Goal: Task Accomplishment & Management: Manage account settings

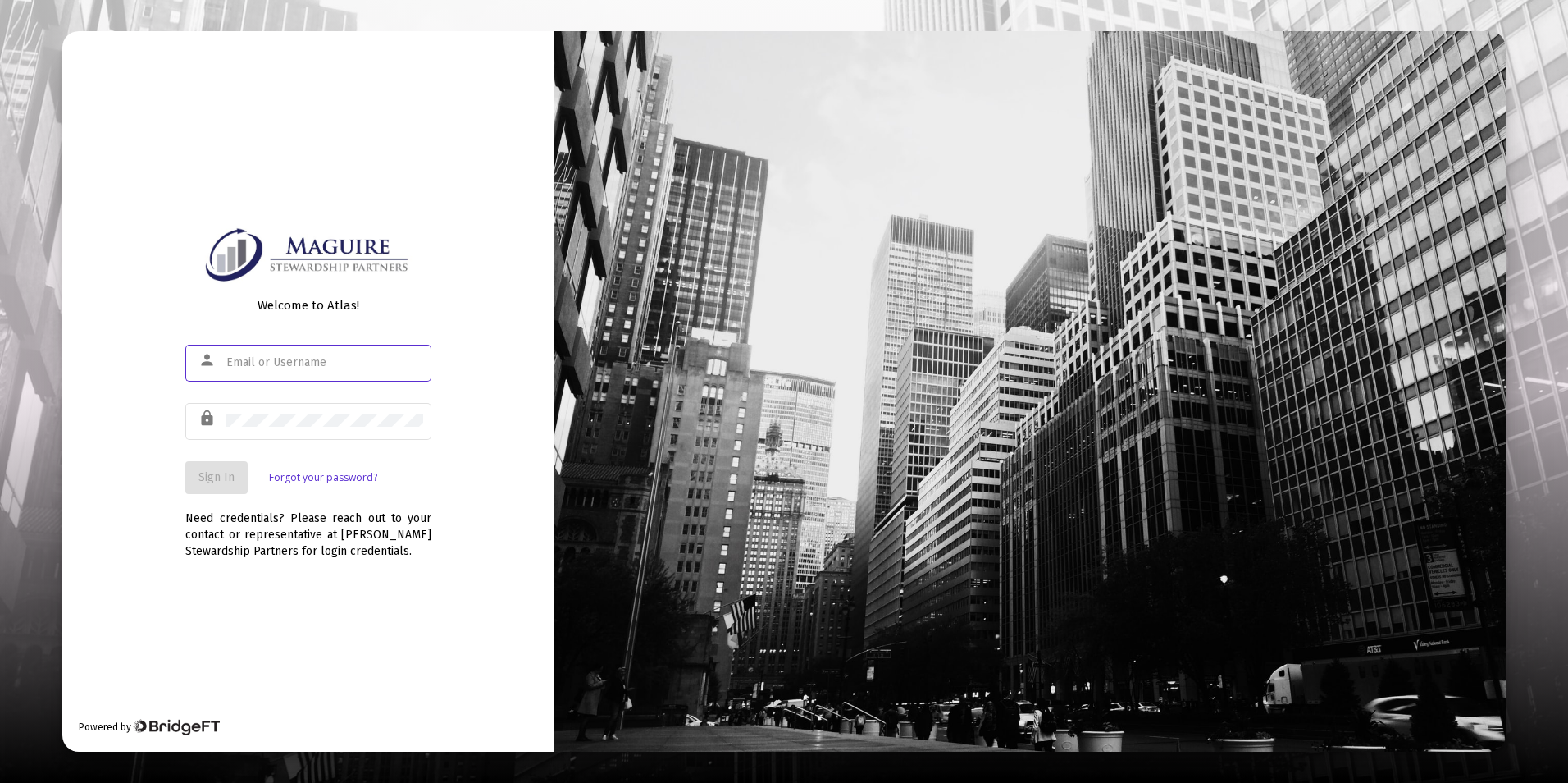
click at [354, 357] on input "text" at bounding box center [325, 362] width 197 height 13
type input "[EMAIL_ADDRESS][DOMAIN_NAME]"
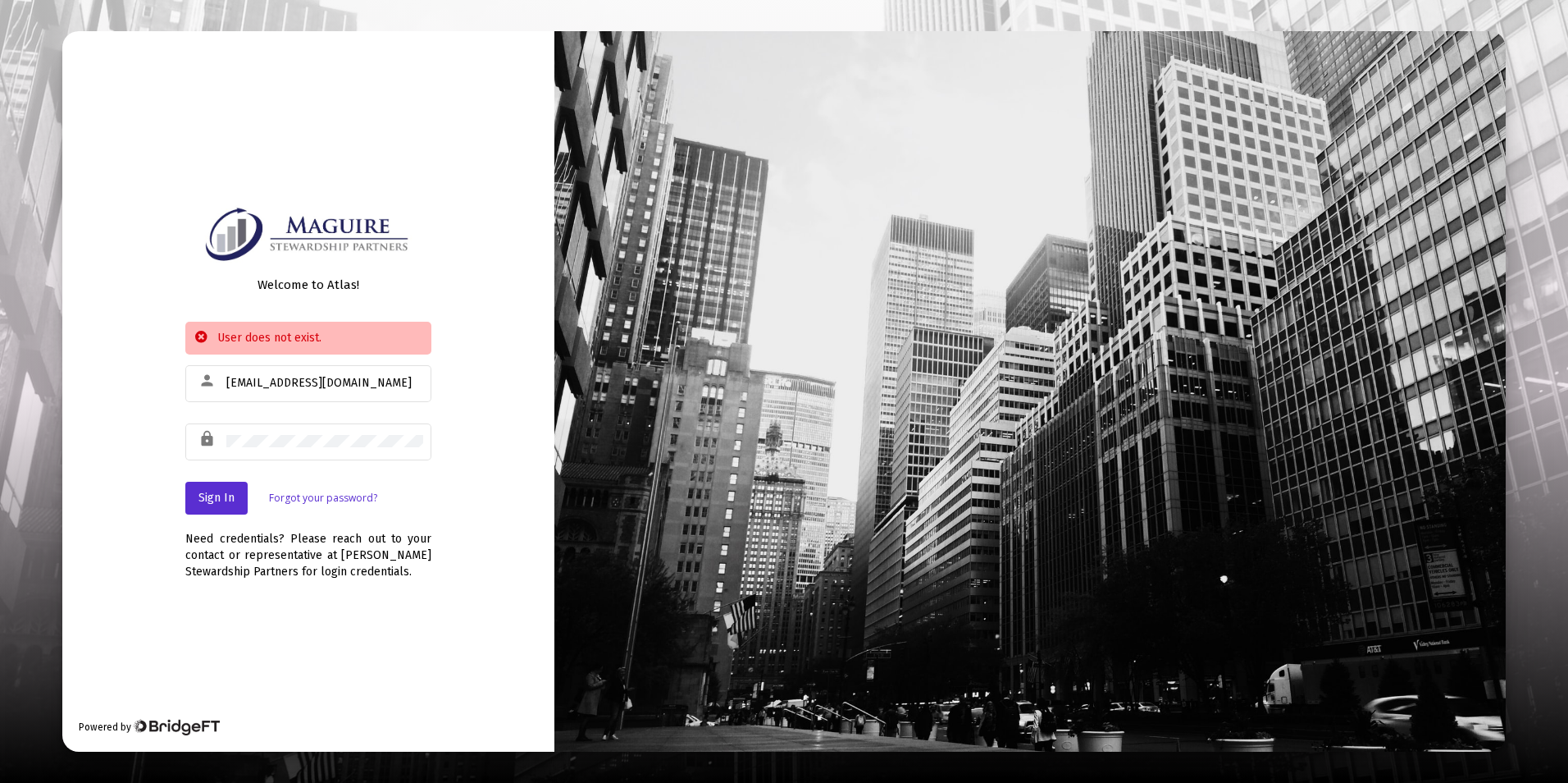
click at [295, 505] on link "Forgot your password?" at bounding box center [323, 498] width 108 height 17
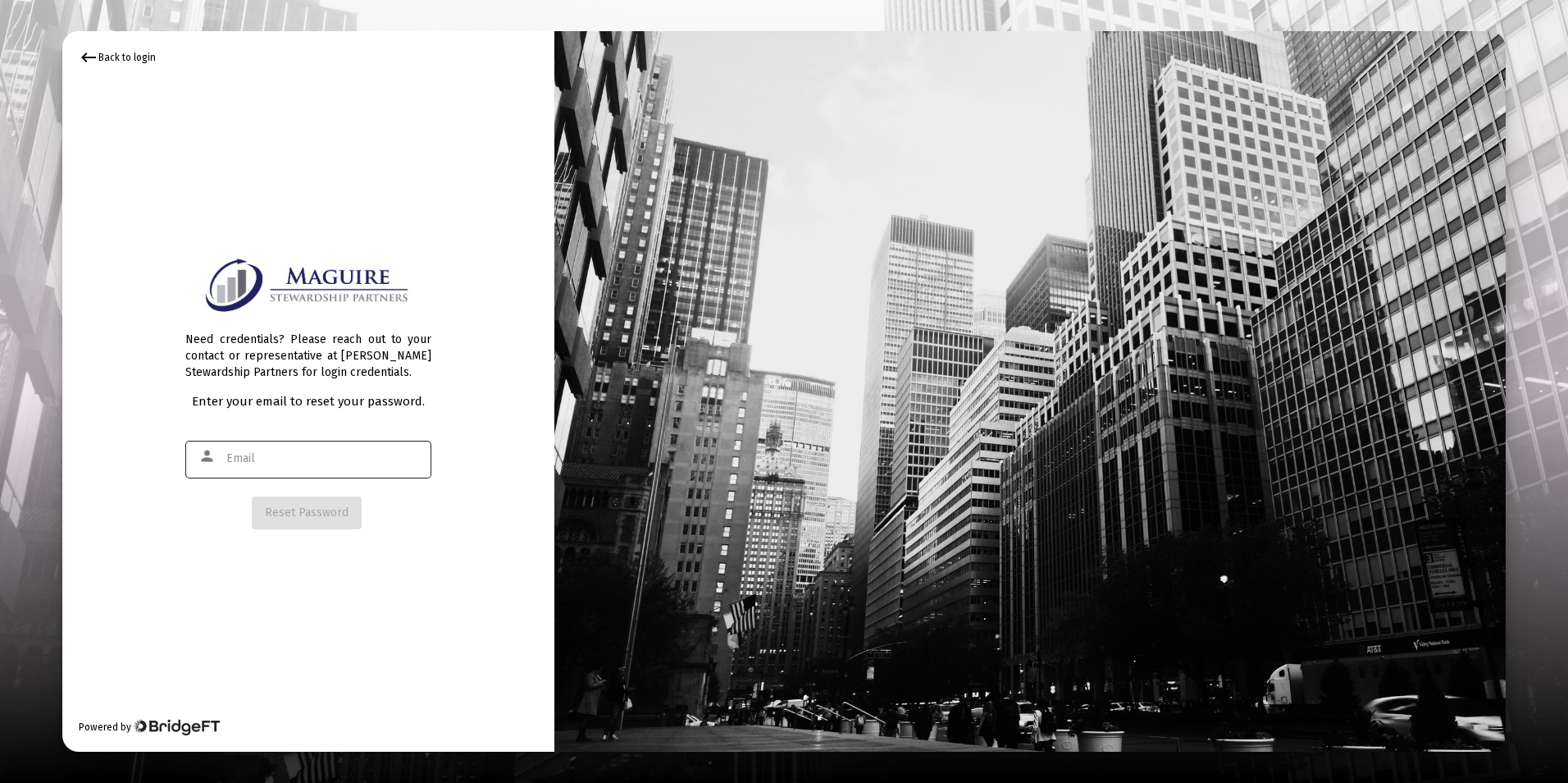
click at [305, 468] on div at bounding box center [325, 457] width 197 height 40
click at [300, 508] on span "Reset Password" at bounding box center [306, 512] width 84 height 14
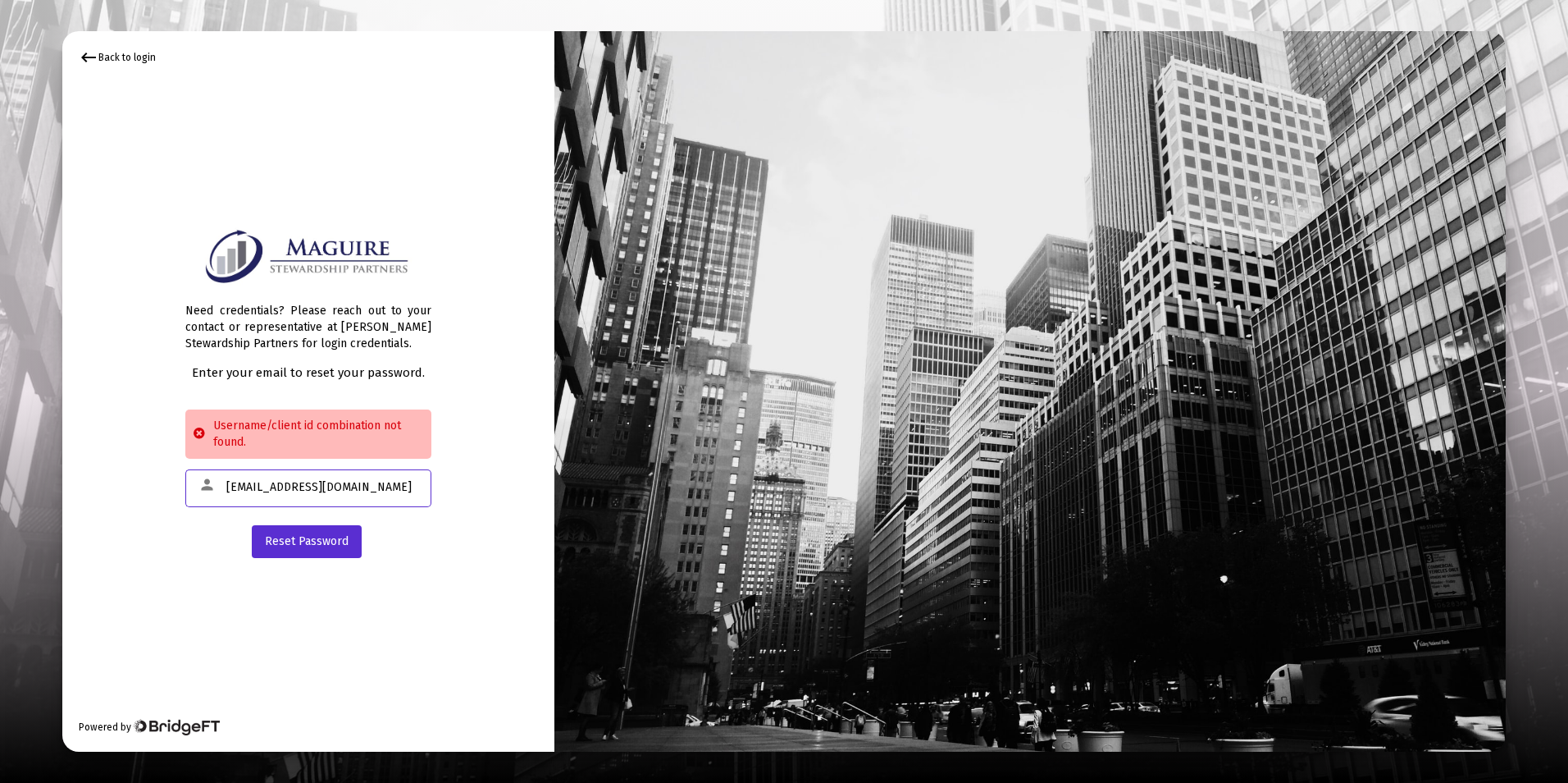
drag, startPoint x: 361, startPoint y: 480, endPoint x: 271, endPoint y: 497, distance: 91.6
click at [271, 497] on div "[EMAIL_ADDRESS][DOMAIN_NAME]" at bounding box center [325, 487] width 197 height 40
type input "[EMAIL_ADDRESS][DOMAIN_NAME]"
click at [107, 52] on div "keyboard_backspace Back to login" at bounding box center [117, 58] width 77 height 19
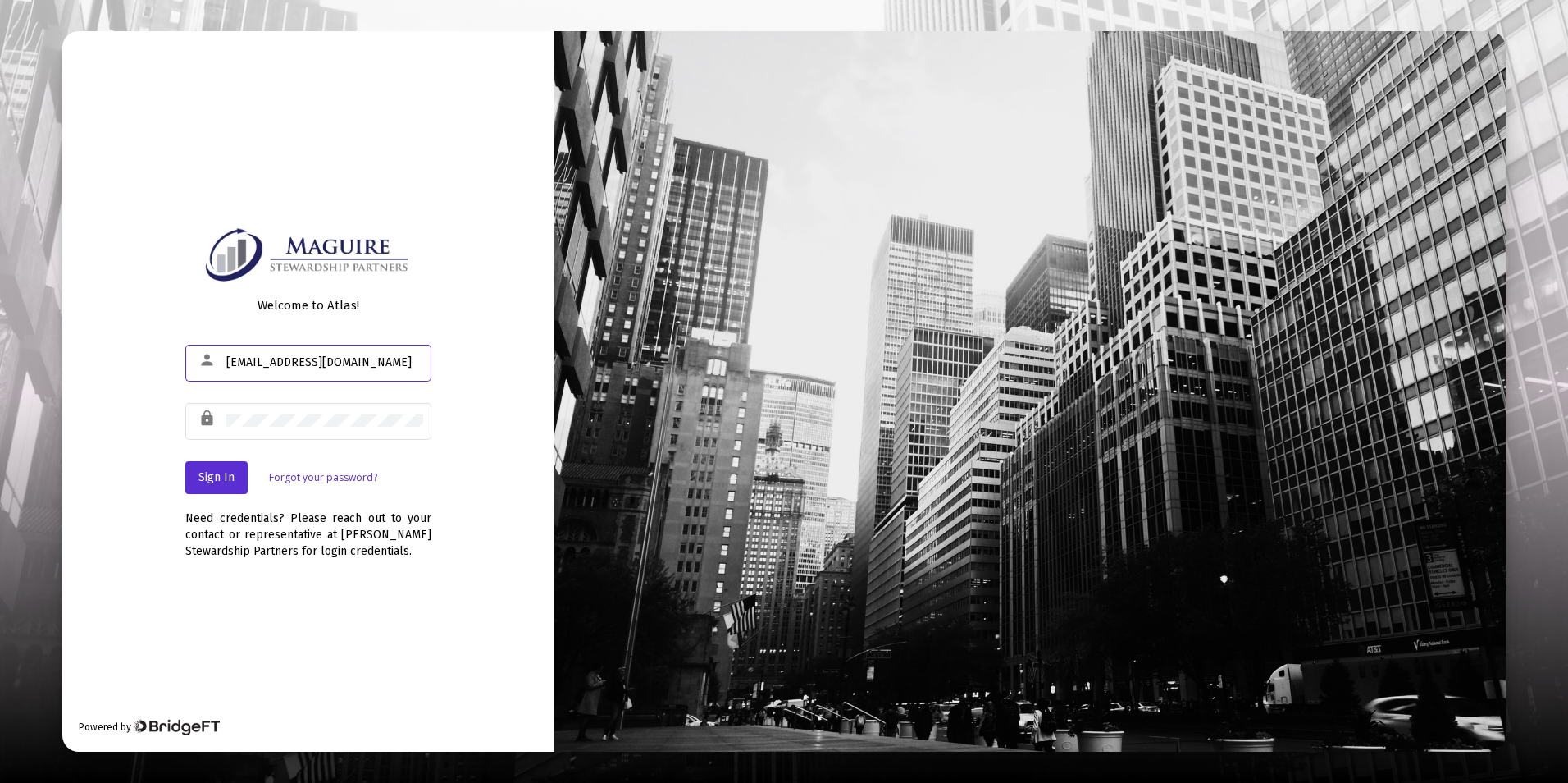
drag, startPoint x: 352, startPoint y: 359, endPoint x: 272, endPoint y: 363, distance: 80.1
click at [272, 363] on input "[EMAIL_ADDRESS][DOMAIN_NAME]" at bounding box center [325, 362] width 197 height 13
type input "[EMAIL_ADDRESS][DOMAIN_NAME]"
click at [218, 483] on span "Sign In" at bounding box center [216, 477] width 36 height 14
